Goal: Find specific page/section: Find specific page/section

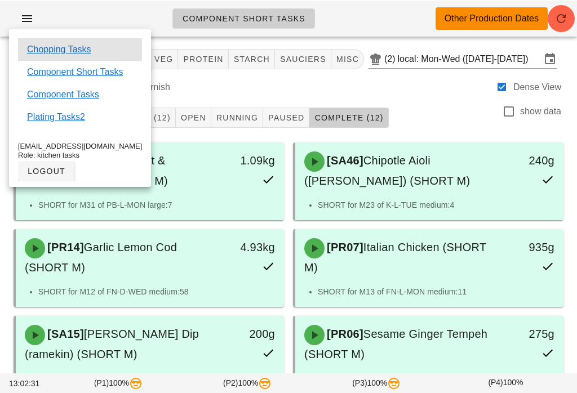
click at [69, 41] on div "Chopping Tasks" at bounding box center [80, 49] width 124 height 23
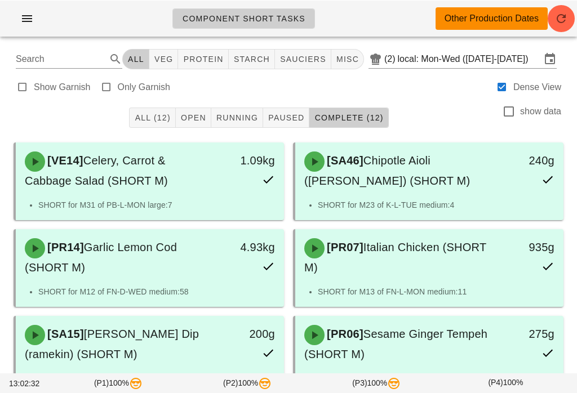
click at [434, 65] on input "local: Mon-Wed ([DATE]-[DATE])" at bounding box center [469, 59] width 143 height 18
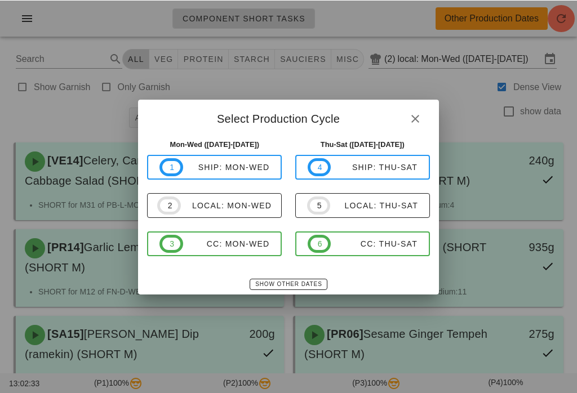
click at [351, 201] on div "local: Thu-Sat" at bounding box center [374, 205] width 88 height 9
type input "local: Thu-Sat ([DATE]-[DATE])"
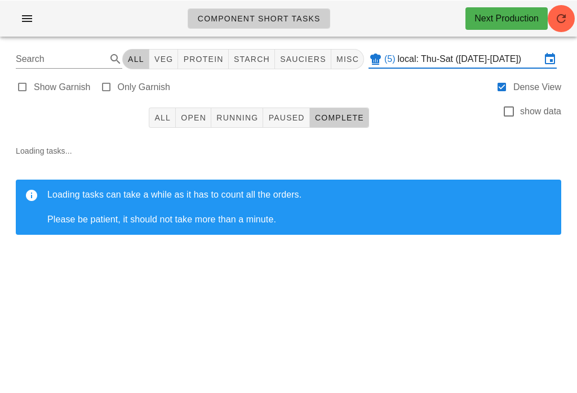
click at [31, 15] on icon "button" at bounding box center [27, 18] width 14 height 14
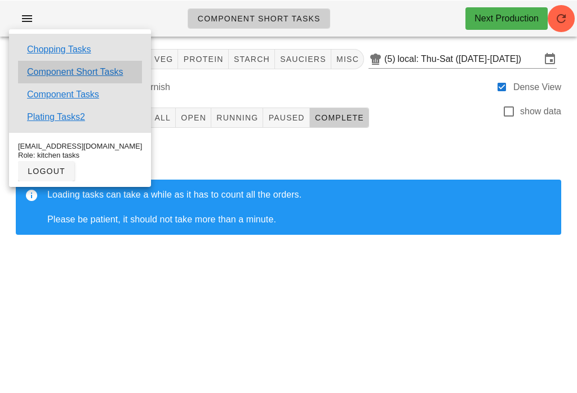
click at [79, 65] on link "Component Short Tasks" at bounding box center [75, 72] width 96 height 14
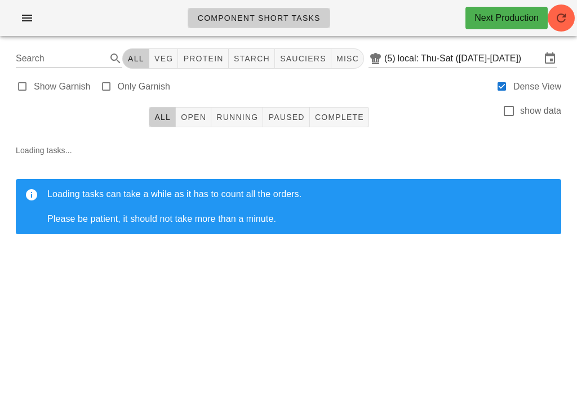
click at [24, 20] on icon "button" at bounding box center [27, 18] width 14 height 14
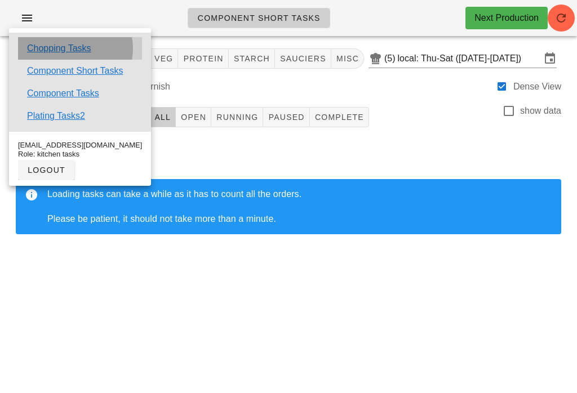
click at [71, 48] on link "Chopping Tasks" at bounding box center [59, 49] width 64 height 14
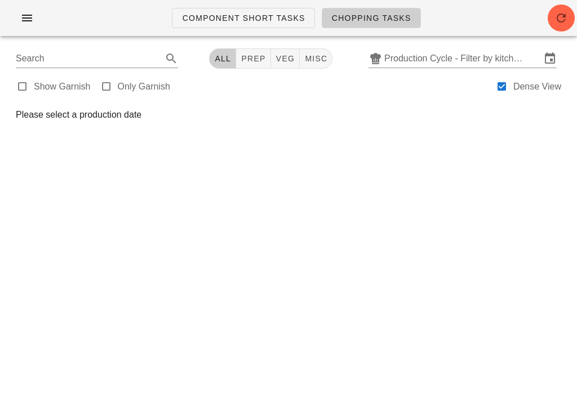
click at [433, 61] on input "Production Cycle - Filter by kitchen production schedules" at bounding box center [462, 59] width 157 height 18
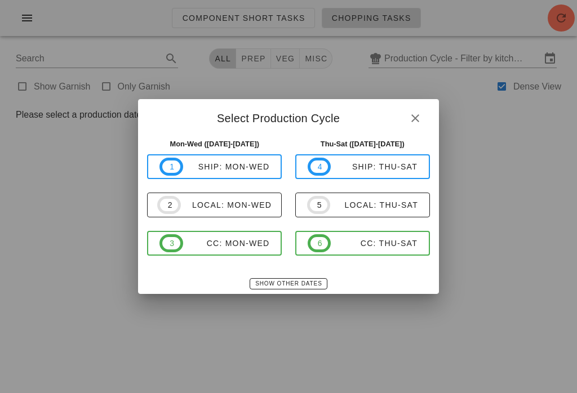
click at [354, 217] on button "5 local: Thu-Sat" at bounding box center [362, 205] width 135 height 25
type input "local: Thu-Sat ([DATE]-[DATE])"
